Goal: Contribute content: Add original content to the website for others to see

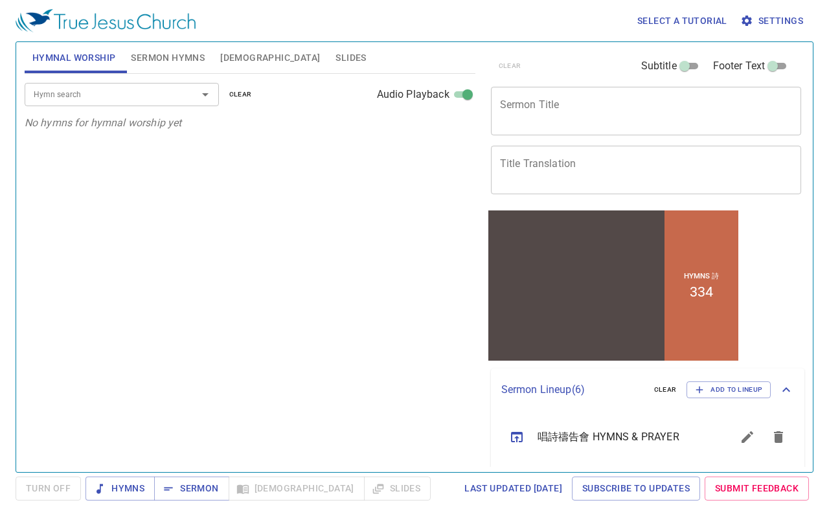
click at [336, 63] on span "Slides" at bounding box center [351, 58] width 30 height 16
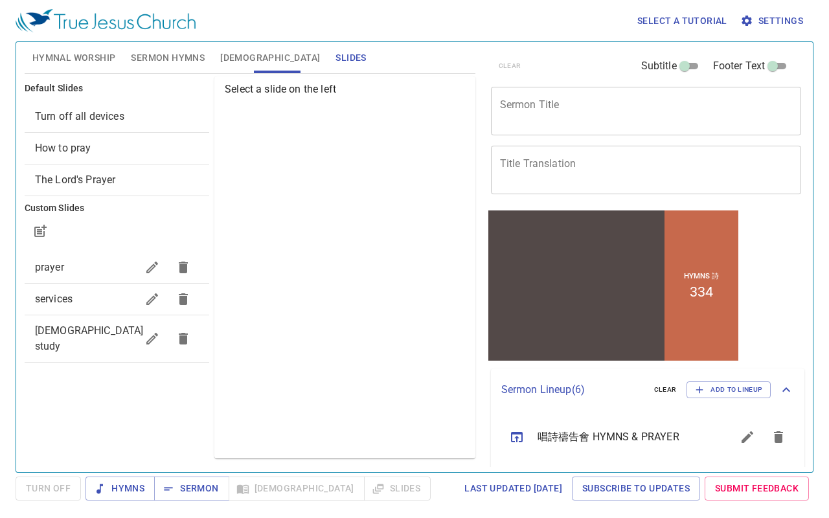
click at [49, 300] on span "services" at bounding box center [54, 299] width 38 height 12
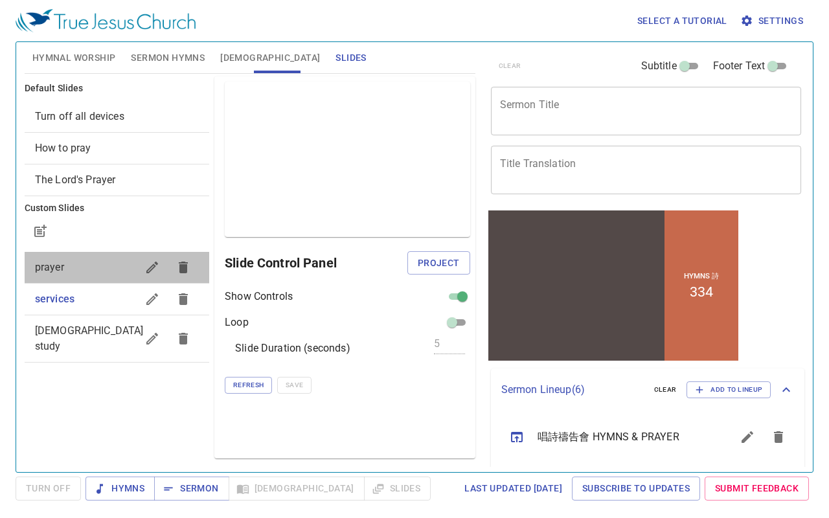
click at [44, 273] on span "prayer" at bounding box center [49, 267] width 29 height 12
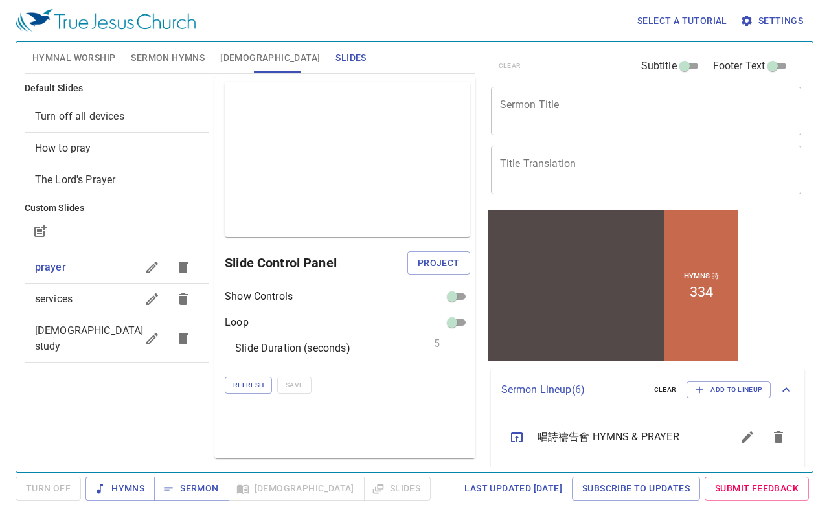
click at [47, 330] on span "[DEMOGRAPHIC_DATA] study" at bounding box center [89, 339] width 109 height 28
checkbox input "true"
click at [47, 330] on span "[DEMOGRAPHIC_DATA] study" at bounding box center [90, 339] width 110 height 28
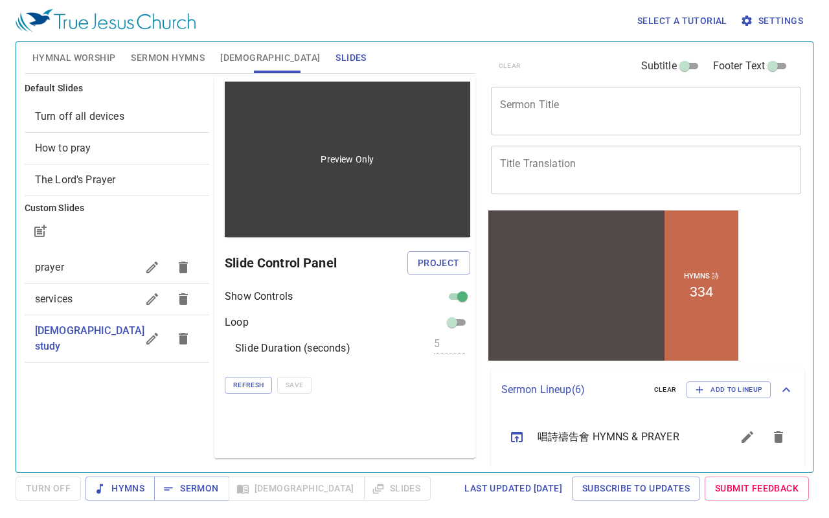
click at [391, 174] on div "Preview Only" at bounding box center [348, 159] width 246 height 155
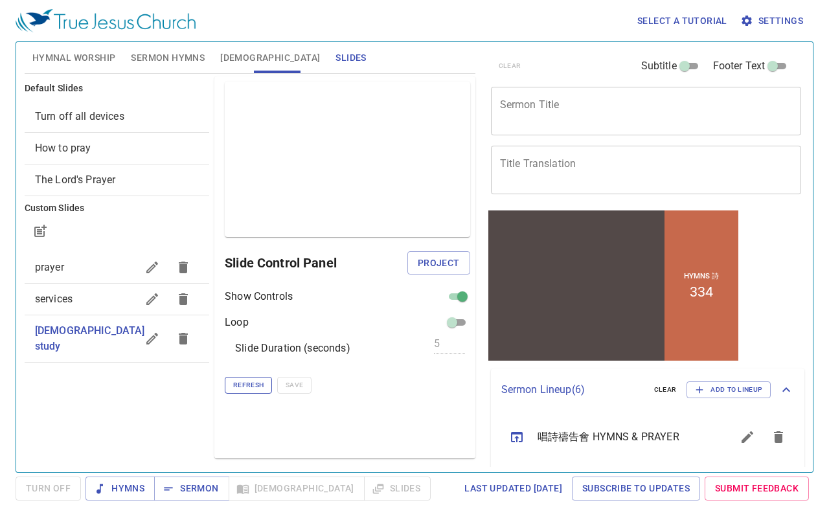
click at [248, 383] on span "Refresh" at bounding box center [248, 386] width 30 height 12
click at [246, 387] on span "Refresh" at bounding box center [248, 386] width 30 height 12
click at [258, 384] on span "Refresh" at bounding box center [248, 386] width 30 height 12
click at [239, 385] on span "Refresh" at bounding box center [248, 386] width 30 height 12
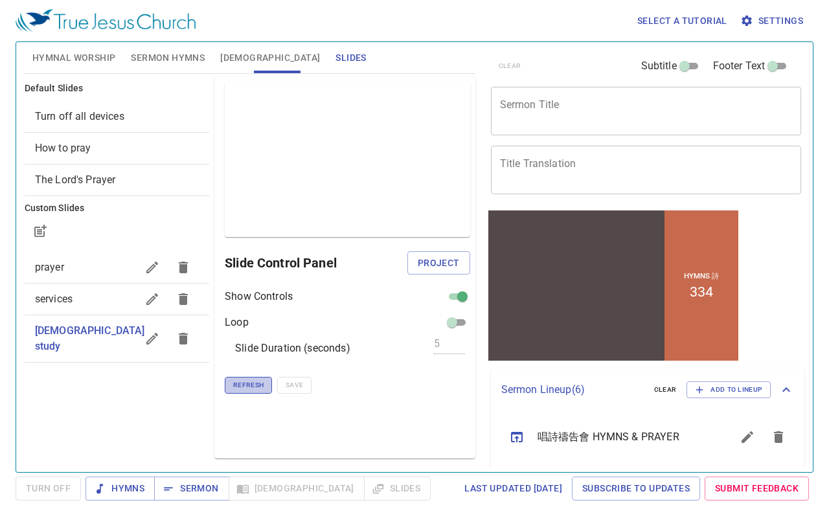
click at [239, 385] on span "Refresh" at bounding box center [248, 386] width 30 height 12
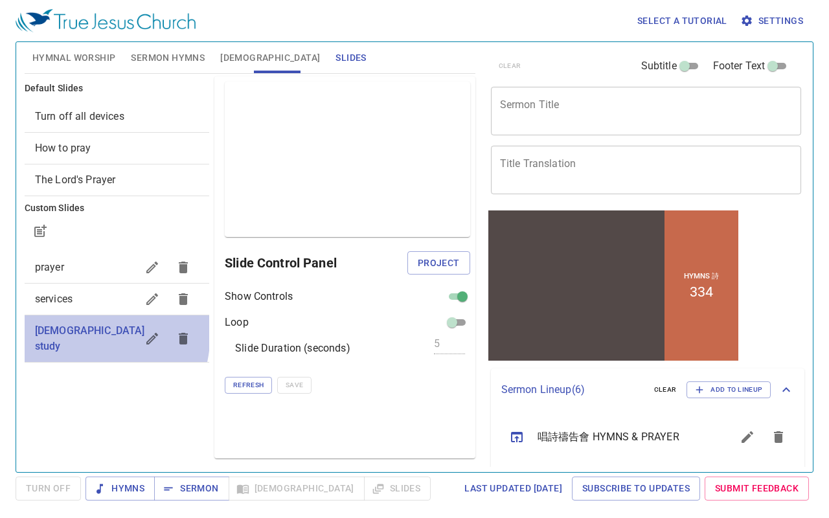
click at [58, 331] on span "[DEMOGRAPHIC_DATA] study" at bounding box center [90, 339] width 110 height 28
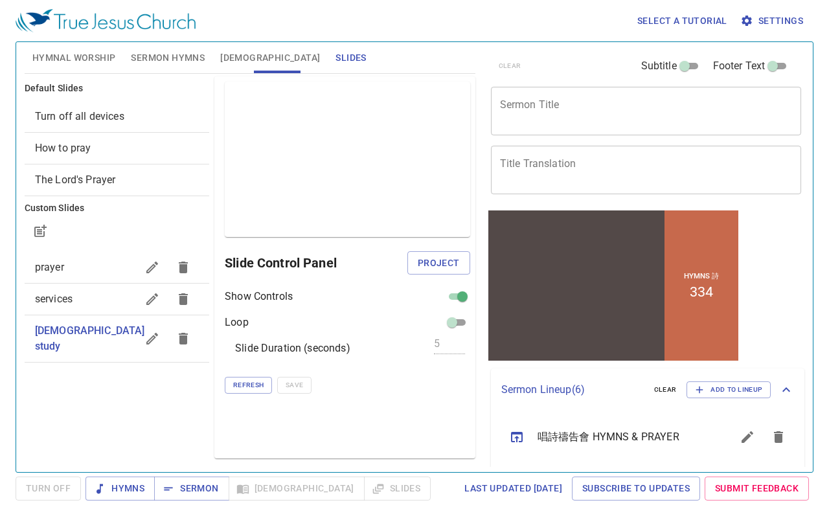
click at [54, 293] on span "services" at bounding box center [54, 299] width 38 height 12
click at [51, 264] on span "prayer" at bounding box center [49, 267] width 29 height 12
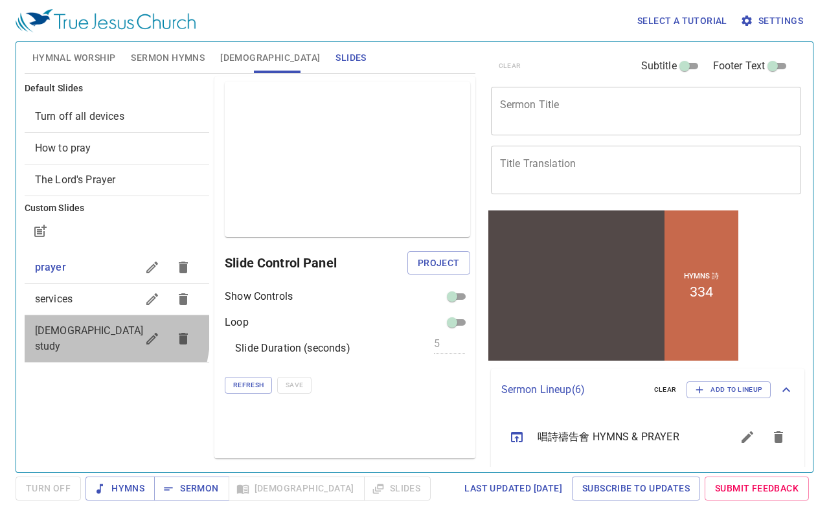
click at [62, 330] on span "[DEMOGRAPHIC_DATA] study" at bounding box center [89, 339] width 109 height 28
checkbox input "true"
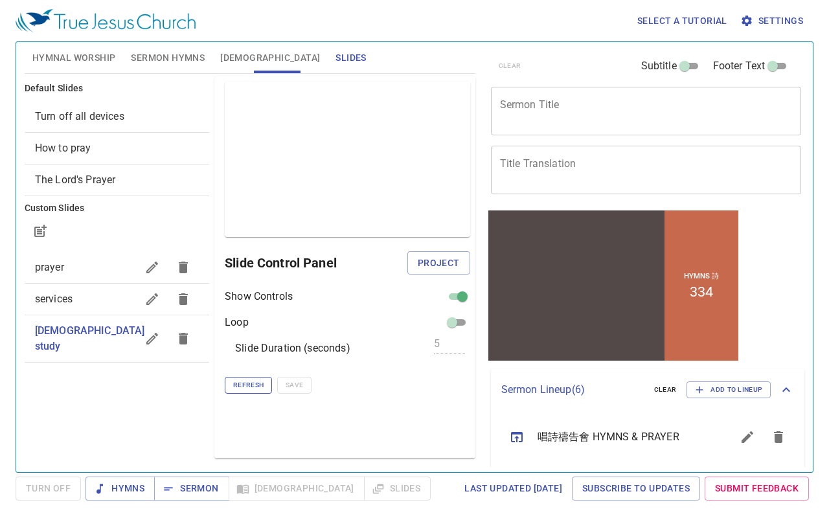
click at [247, 384] on span "Refresh" at bounding box center [248, 386] width 30 height 12
click at [440, 264] on span "Project" at bounding box center [439, 263] width 42 height 16
click at [244, 384] on span "Refresh" at bounding box center [248, 386] width 30 height 12
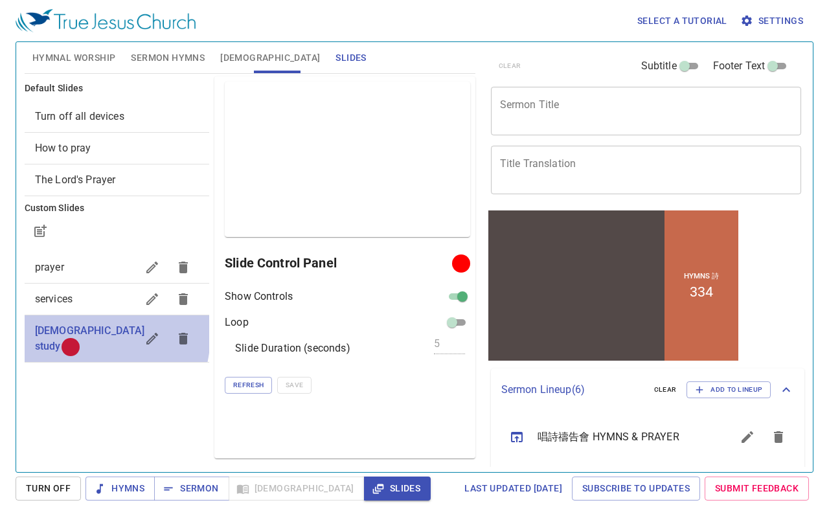
click at [39, 327] on span "[DEMOGRAPHIC_DATA] study" at bounding box center [90, 339] width 110 height 28
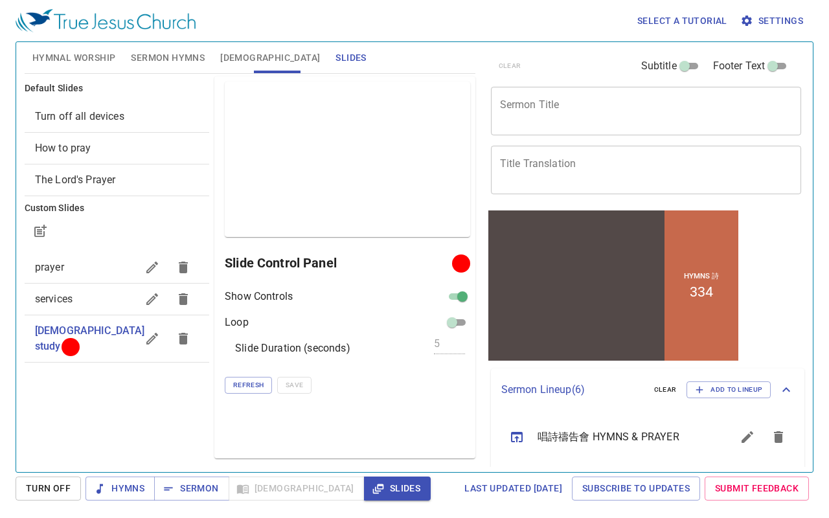
click at [152, 333] on icon "button" at bounding box center [152, 339] width 12 height 12
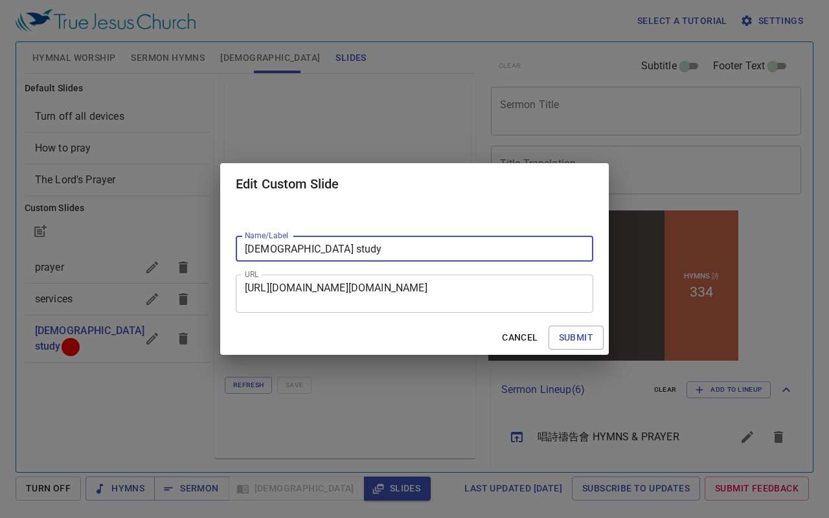
click at [413, 420] on div "Edit Custom Slide Name/Label [DEMOGRAPHIC_DATA] study Name/Label URL [URL][DOMA…" at bounding box center [414, 259] width 829 height 518
click at [308, 60] on div "Edit Custom Slide Name/Label [DEMOGRAPHIC_DATA] study Name/Label URL [URL][DOMA…" at bounding box center [414, 259] width 829 height 518
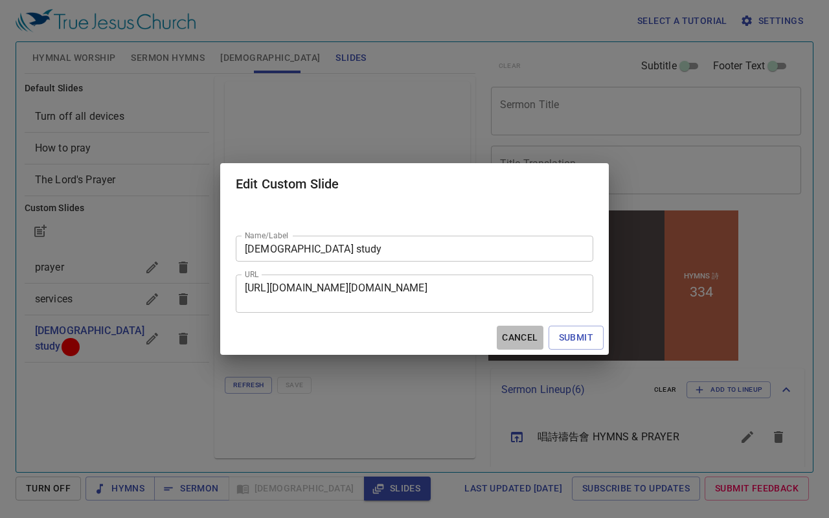
click at [513, 330] on span "Cancel" at bounding box center [520, 338] width 36 height 16
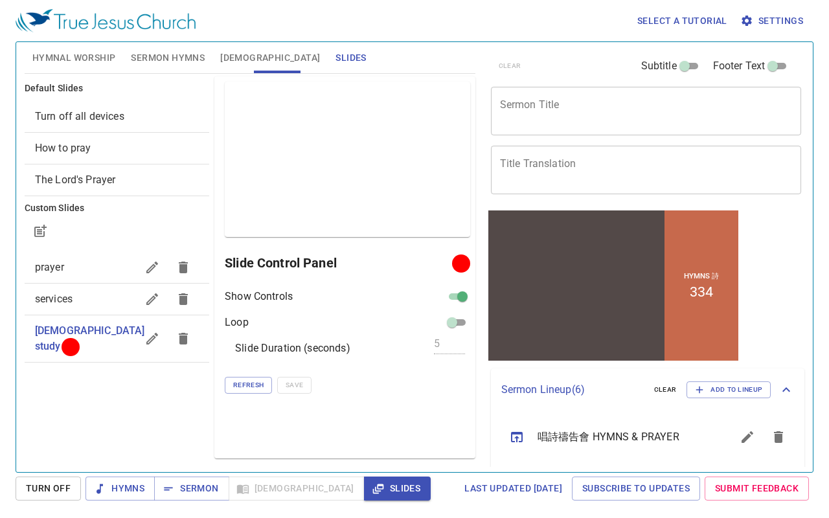
click at [152, 333] on icon "button" at bounding box center [152, 339] width 16 height 16
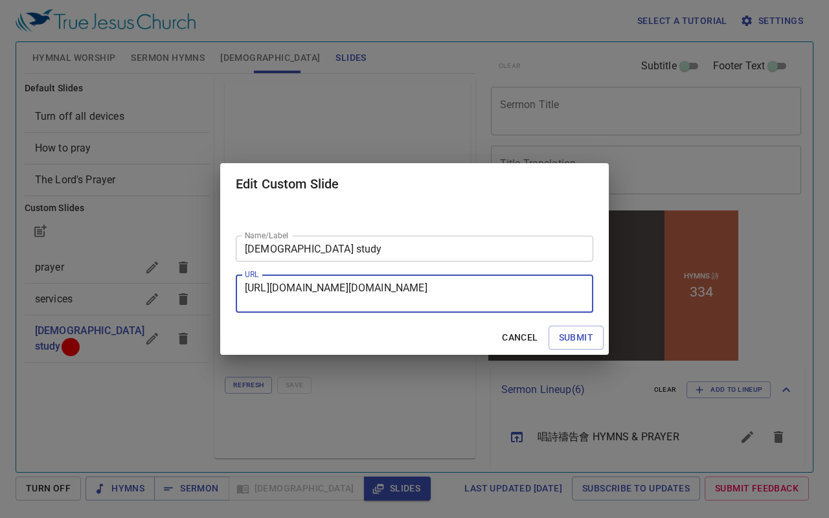
scroll to position [25, 0]
drag, startPoint x: 361, startPoint y: 301, endPoint x: 219, endPoint y: 308, distance: 142.1
click at [219, 308] on div "Edit Custom Slide Name/Label [DEMOGRAPHIC_DATA] study Name/Label URL [URL][DOMA…" at bounding box center [414, 259] width 829 height 518
click at [480, 308] on div "[URL][DOMAIN_NAME][DOMAIN_NAME] URL" at bounding box center [415, 294] width 358 height 38
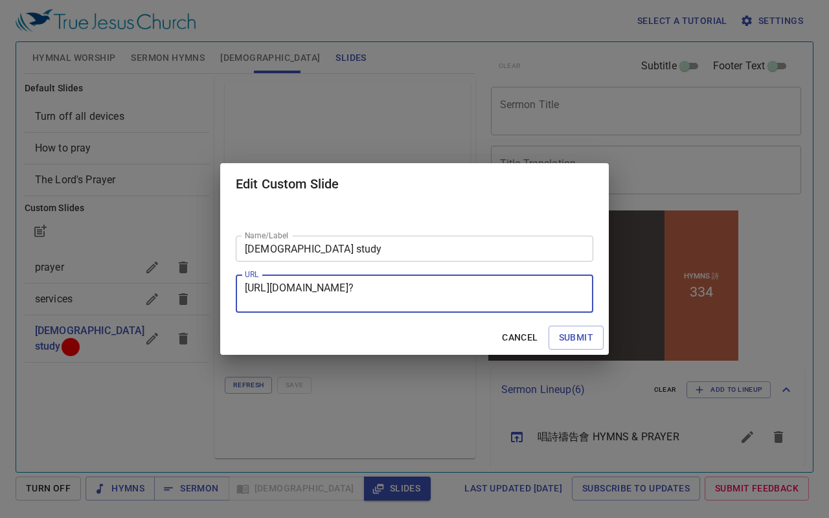
type textarea "[URL][DOMAIN_NAME]?"
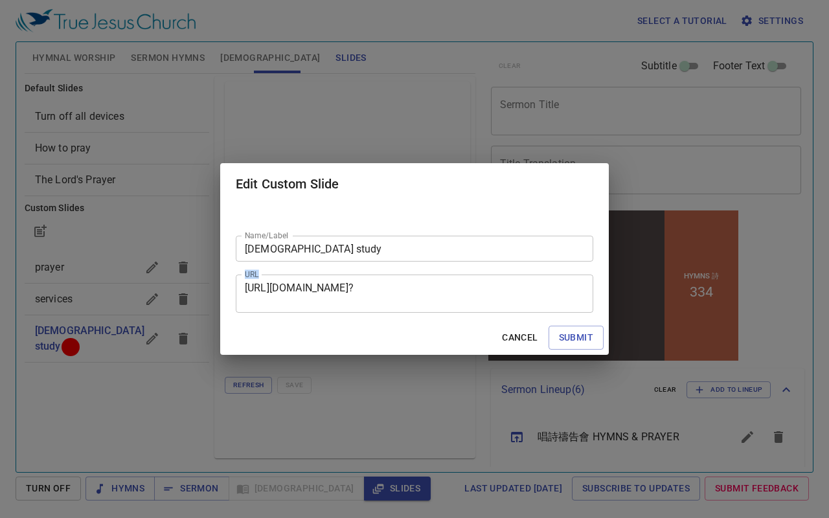
drag, startPoint x: 432, startPoint y: 306, endPoint x: 162, endPoint y: 288, distance: 270.8
click at [162, 288] on div "Edit Custom Slide Name/Label [DEMOGRAPHIC_DATA] study Name/Label URL [URL][DOMA…" at bounding box center [414, 259] width 829 height 518
click at [573, 334] on span "Submit" at bounding box center [576, 338] width 34 height 16
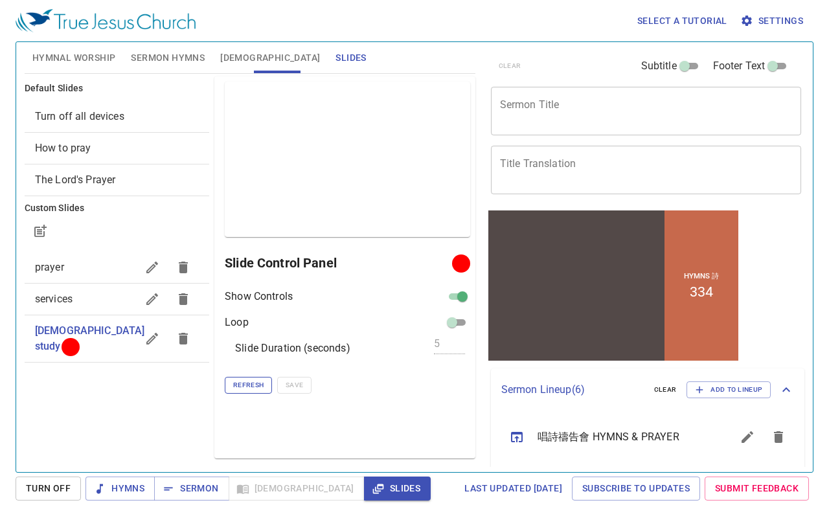
click at [242, 389] on span "Refresh" at bounding box center [248, 386] width 30 height 12
click at [153, 331] on icon "button" at bounding box center [152, 339] width 16 height 16
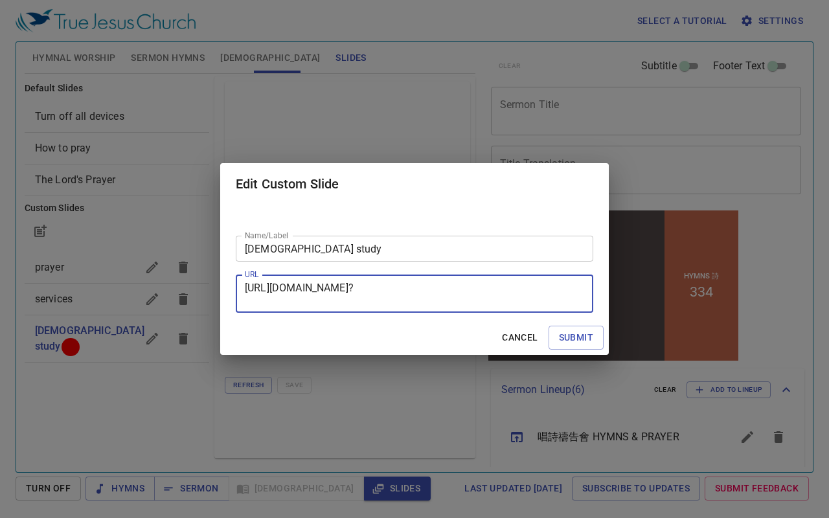
drag, startPoint x: 368, startPoint y: 303, endPoint x: 218, endPoint y: 244, distance: 161.1
click at [218, 244] on div "Edit Custom Slide Name/Label [DEMOGRAPHIC_DATA] study Name/Label URL [URL][DOMA…" at bounding box center [414, 259] width 829 height 518
paste textarea "[URL][DOMAIN_NAME]"
type textarea "[URL][DOMAIN_NAME]"
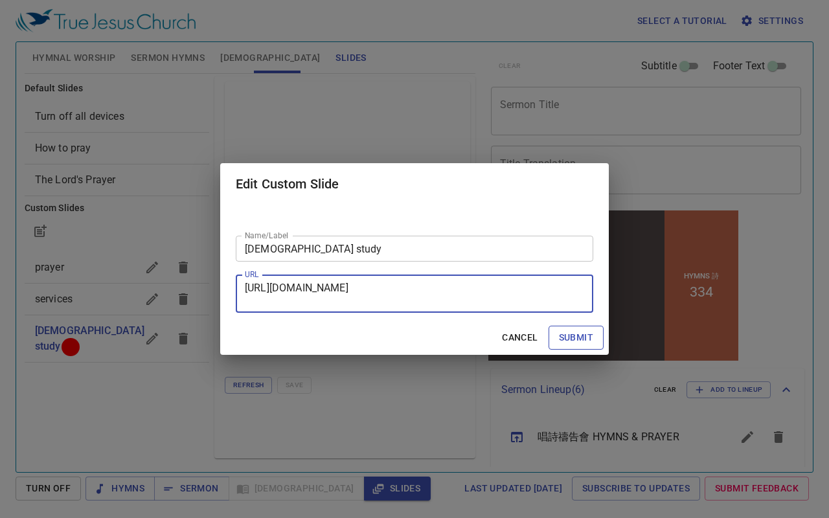
click at [571, 336] on span "Submit" at bounding box center [576, 338] width 34 height 16
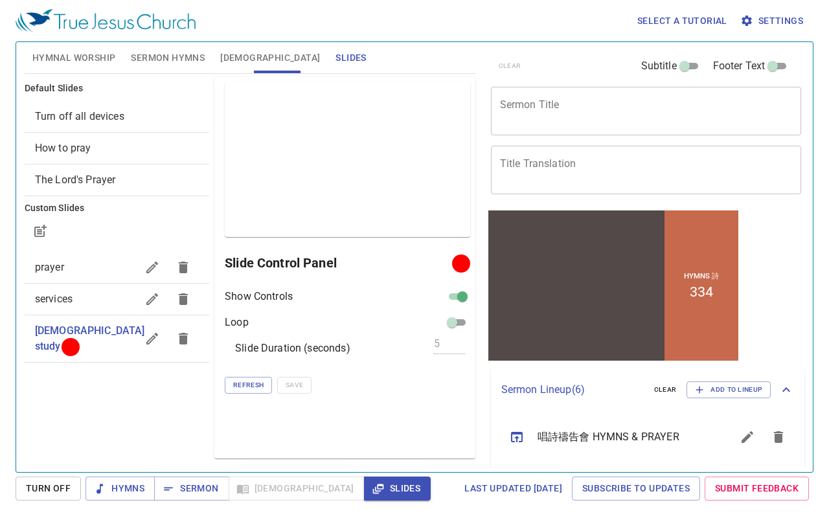
scroll to position [0, 0]
click at [244, 386] on span "Refresh" at bounding box center [248, 386] width 30 height 12
click at [382, 332] on div "Show Controls Loop Slide Duration (seconds) 5 Refresh Save" at bounding box center [348, 341] width 246 height 105
click at [56, 492] on span "Turn Off" at bounding box center [48, 489] width 45 height 16
click at [434, 264] on span "Project" at bounding box center [439, 263] width 42 height 16
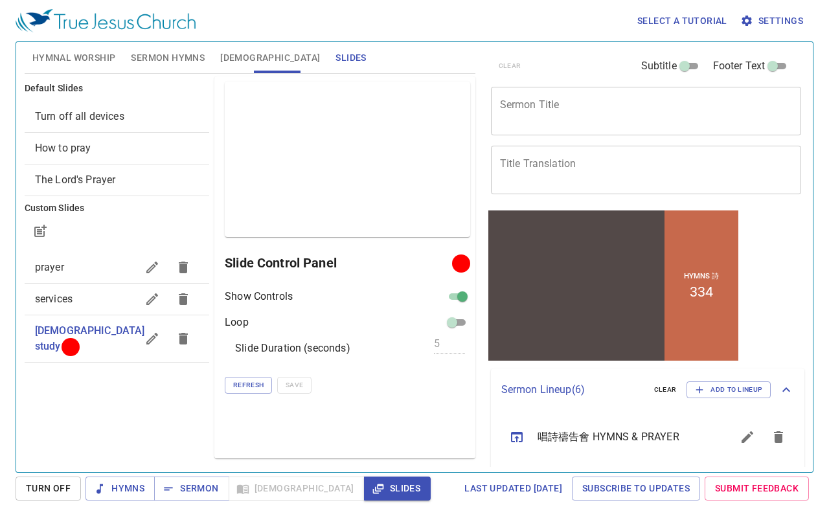
click at [64, 491] on span "Turn Off" at bounding box center [48, 489] width 45 height 16
click at [438, 266] on span "Project" at bounding box center [439, 263] width 42 height 16
